Goal: Task Accomplishment & Management: Use online tool/utility

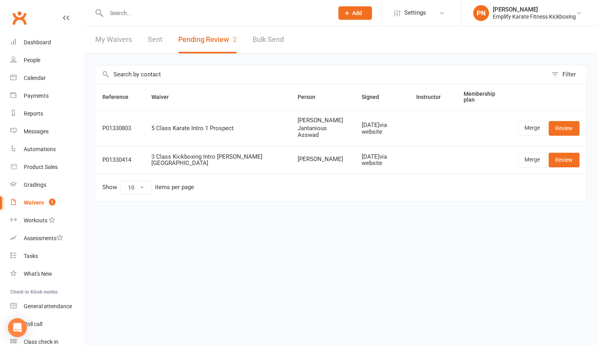
click at [131, 8] on input "text" at bounding box center [216, 13] width 224 height 11
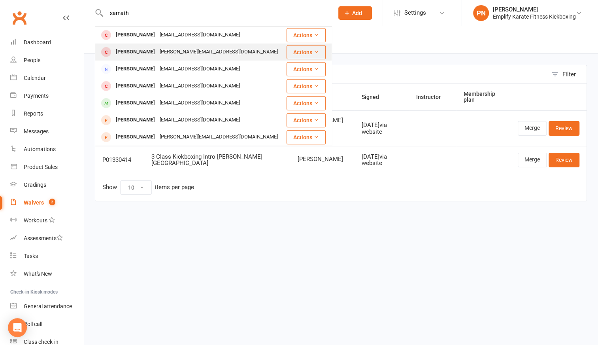
type input "samath"
click at [126, 47] on div "[PERSON_NAME]" at bounding box center [135, 51] width 44 height 11
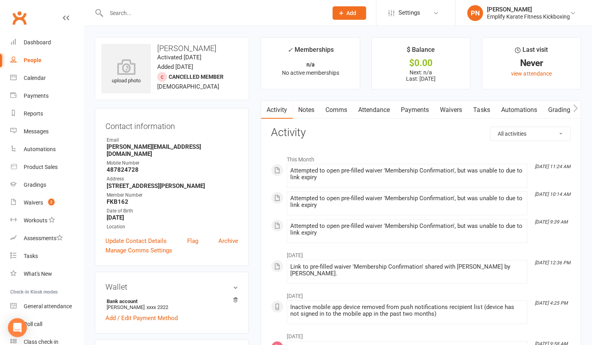
click at [454, 111] on link "Waivers" at bounding box center [451, 110] width 33 height 18
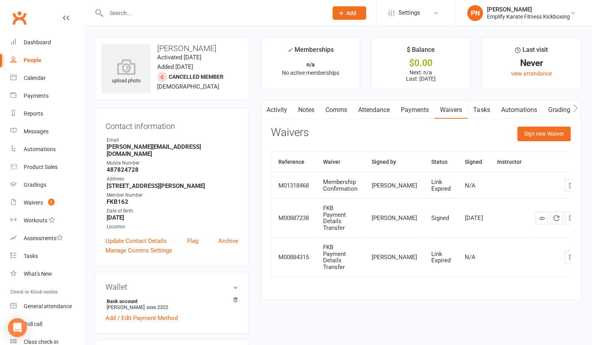
click at [282, 108] on link "Activity" at bounding box center [277, 110] width 32 height 18
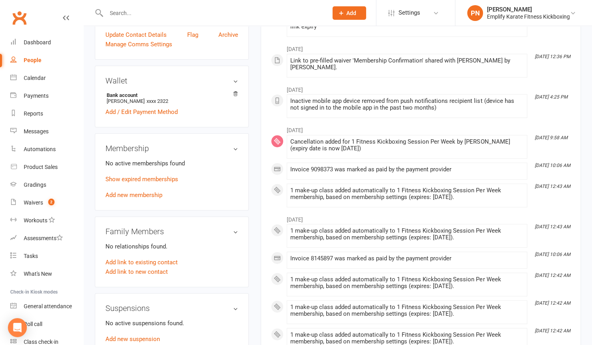
scroll to position [215, 0]
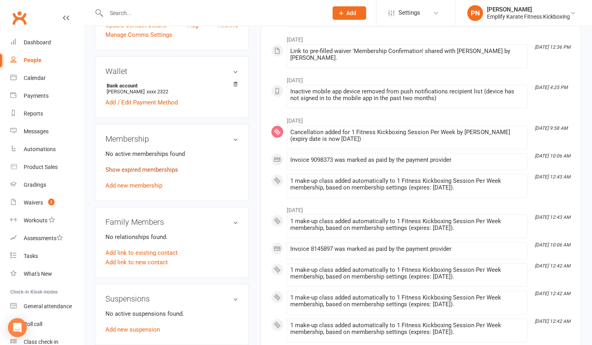
click at [128, 166] on link "Show expired memberships" at bounding box center [142, 169] width 73 height 7
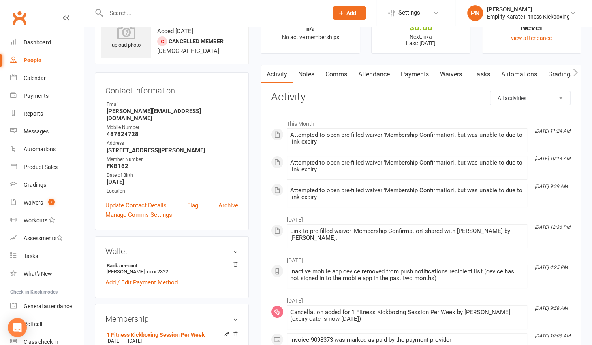
scroll to position [0, 0]
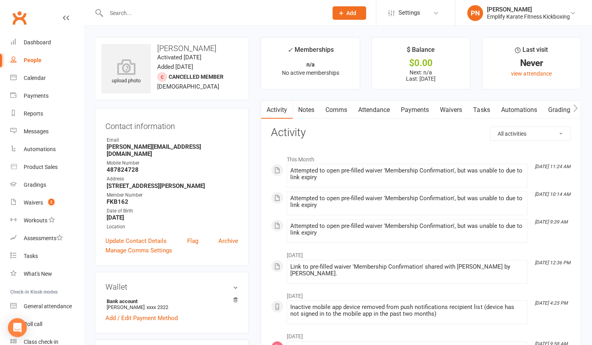
click at [459, 109] on link "Waivers" at bounding box center [451, 110] width 33 height 18
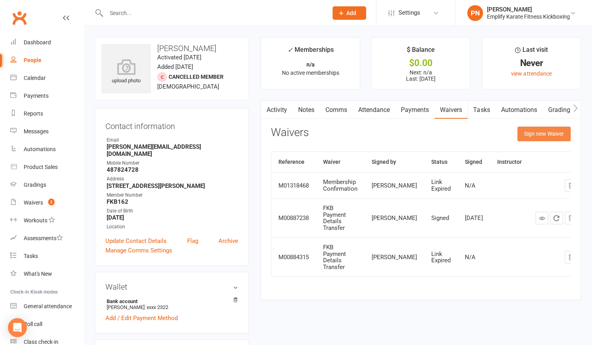
click at [553, 136] on button "Sign new Waiver" at bounding box center [544, 133] width 53 height 14
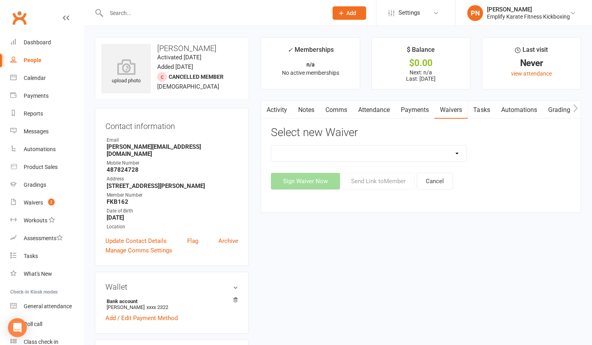
click at [452, 155] on select "3 Class Kickboxing Intro [PERSON_NAME] 3 Class Kickboxing Intro [PERSON_NAME] P…" at bounding box center [368, 153] width 195 height 16
select select "10459"
click at [271, 145] on select "3 Class Kickboxing Intro [PERSON_NAME] 3 Class Kickboxing Intro [PERSON_NAME] P…" at bounding box center [368, 153] width 195 height 16
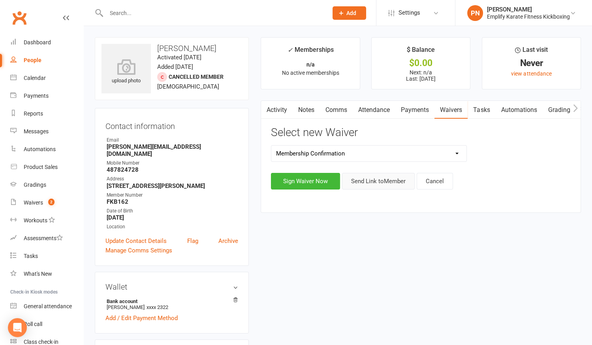
click at [386, 179] on button "Send Link to Member" at bounding box center [378, 181] width 73 height 17
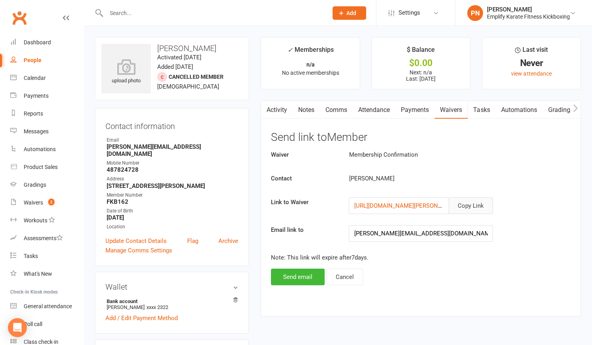
click at [472, 202] on button "Copy Link" at bounding box center [471, 205] width 44 height 17
